Goal: Task Accomplishment & Management: Complete application form

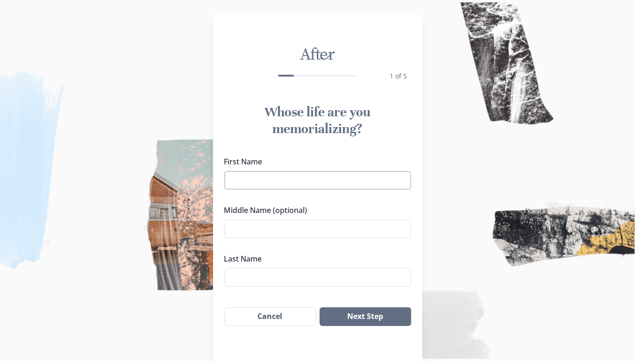
click at [259, 185] on input "First Name" at bounding box center [317, 180] width 187 height 19
type input "[PERSON_NAME]"
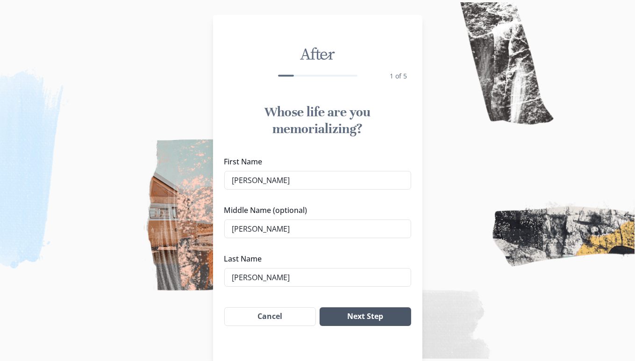
click at [363, 314] on button "Next Step" at bounding box center [364, 316] width 91 height 19
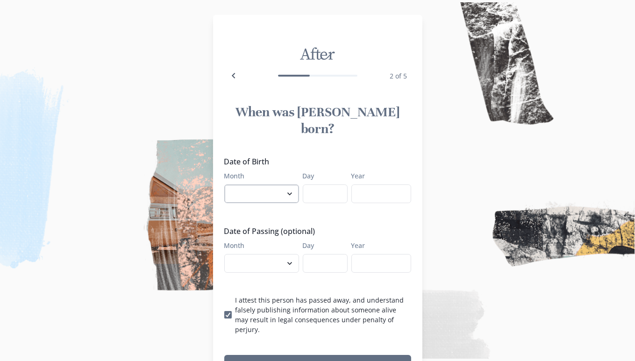
click at [293, 184] on select "January February March April May June July August September October November De…" at bounding box center [261, 193] width 75 height 19
select select "9"
click at [227, 184] on select "January February March April May June July August September October November De…" at bounding box center [261, 193] width 75 height 19
click at [321, 184] on input "Day" at bounding box center [325, 193] width 45 height 19
type input "1"
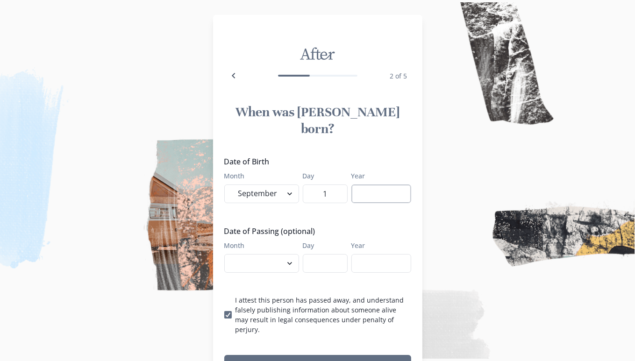
click at [370, 184] on input "Year" at bounding box center [381, 193] width 60 height 19
type input "1969"
click at [291, 254] on select "January February March April May June July August September October November De…" at bounding box center [261, 263] width 75 height 19
select select "9"
click at [227, 254] on select "January February March April May June July August September October November De…" at bounding box center [261, 263] width 75 height 19
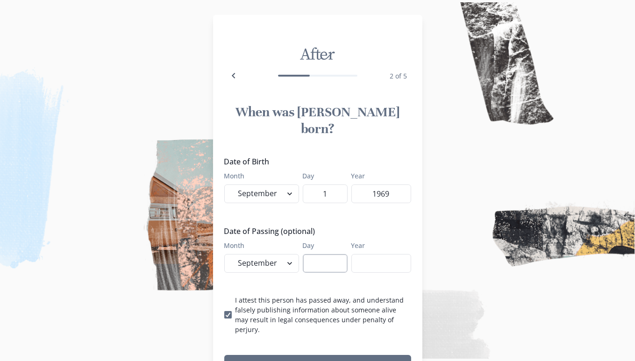
click at [318, 254] on input "Day" at bounding box center [325, 263] width 45 height 19
click at [318, 254] on input "6" at bounding box center [325, 263] width 45 height 19
type input "6"
click at [388, 254] on input "Year" at bounding box center [381, 263] width 60 height 19
type input "2025"
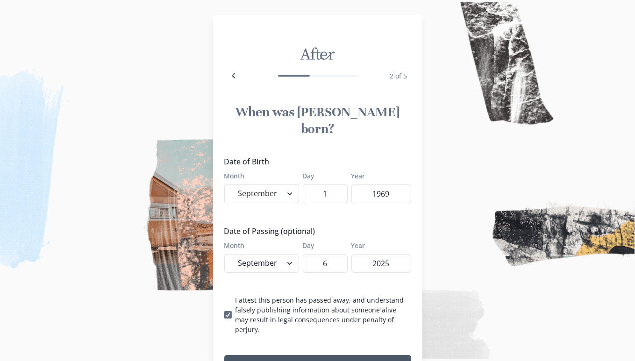
click at [326, 355] on button "Next Step" at bounding box center [317, 364] width 187 height 19
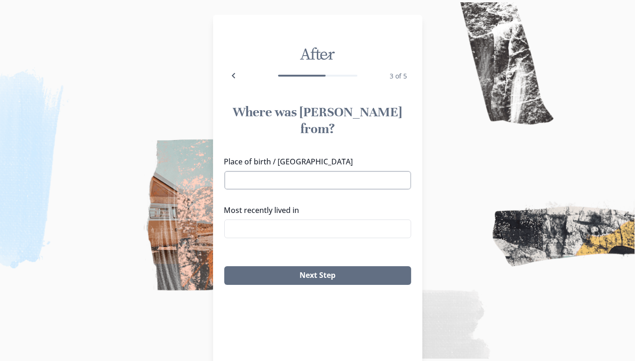
click at [255, 171] on input "Place of birth / [GEOGRAPHIC_DATA]" at bounding box center [317, 180] width 187 height 19
click at [276, 180] on li "[GEOGRAPHIC_DATA], [US_STATE]" at bounding box center [321, 180] width 176 height 14
type input "[GEOGRAPHIC_DATA], [US_STATE]"
click at [250, 219] on input "Most recently lived in" at bounding box center [317, 228] width 187 height 19
type input "A"
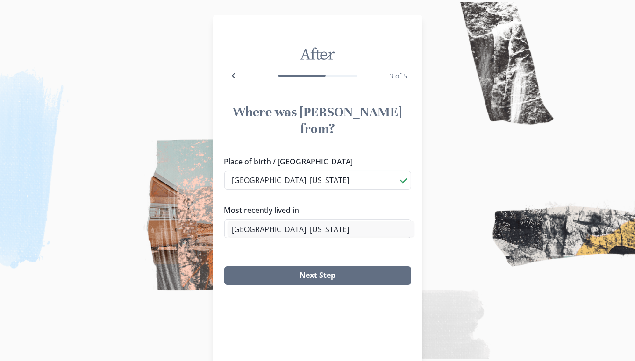
type input "[PERSON_NAME] [US_STATE]"
click at [267, 233] on div "Where was [PERSON_NAME] from? Place of birth / [GEOGRAPHIC_DATA] [GEOGRAPHIC_DA…" at bounding box center [317, 194] width 209 height 196
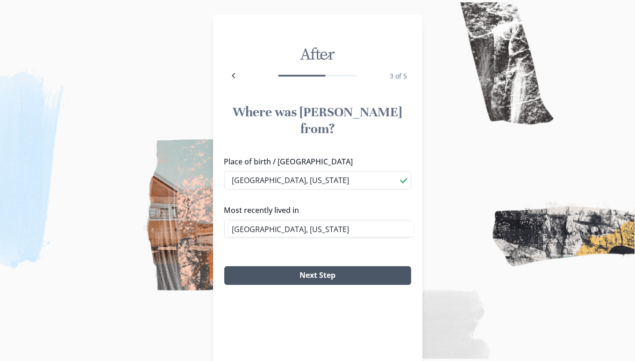
click at [320, 266] on button "Next Step" at bounding box center [317, 275] width 187 height 19
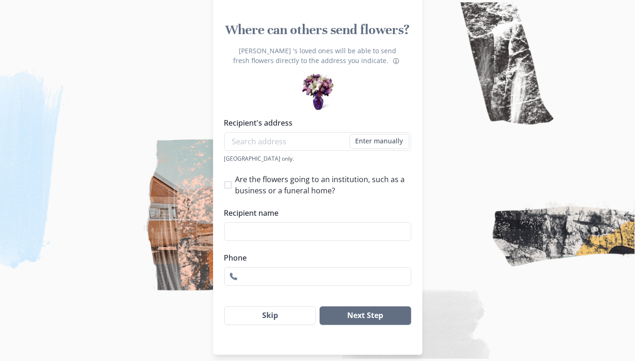
scroll to position [82, 0]
click at [361, 310] on button "Next Step" at bounding box center [364, 315] width 91 height 19
click at [243, 134] on input "Recipient's address" at bounding box center [317, 141] width 187 height 19
